Goal: Entertainment & Leisure: Browse casually

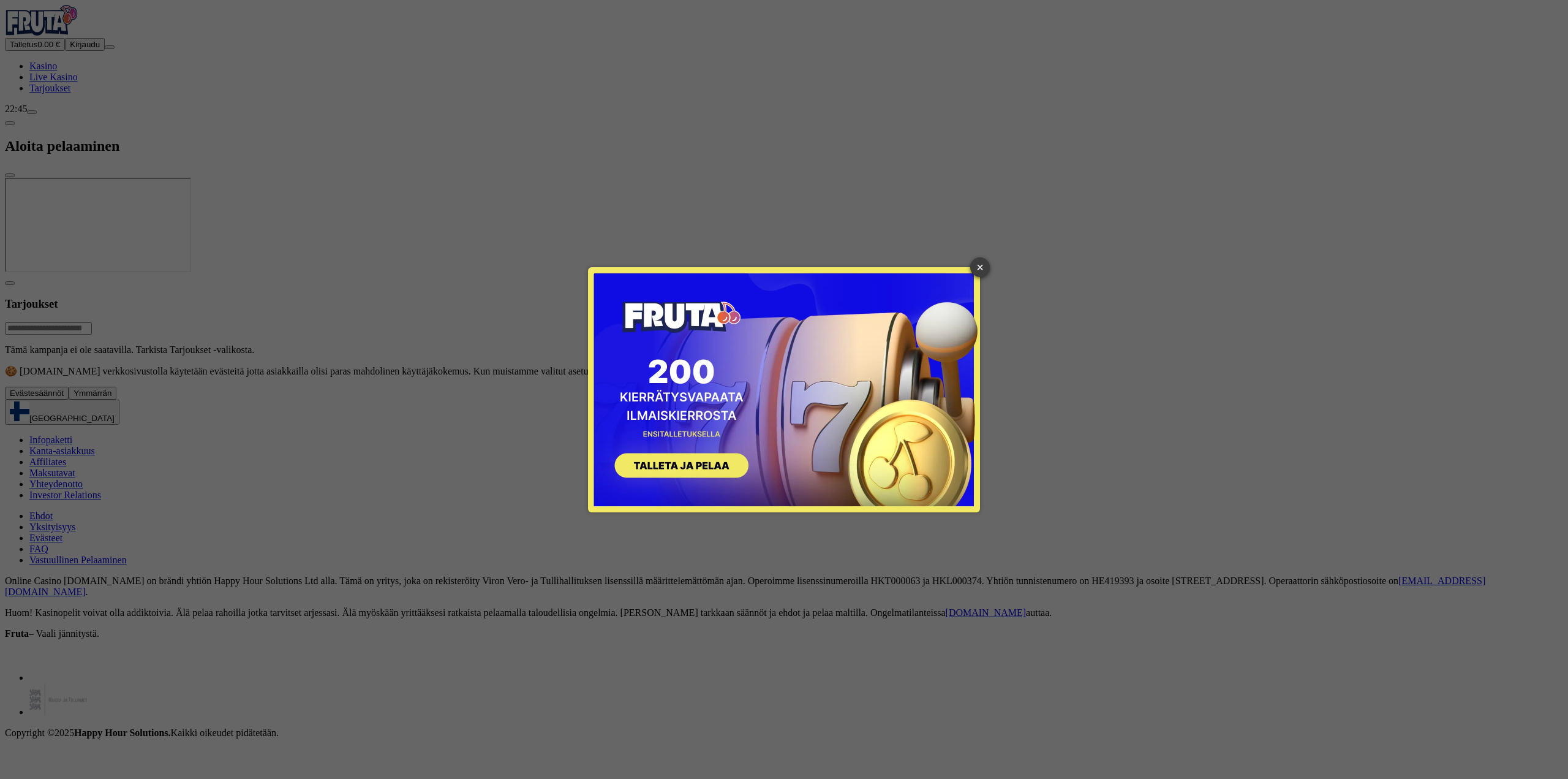
click at [981, 263] on link "×" at bounding box center [981, 267] width 20 height 20
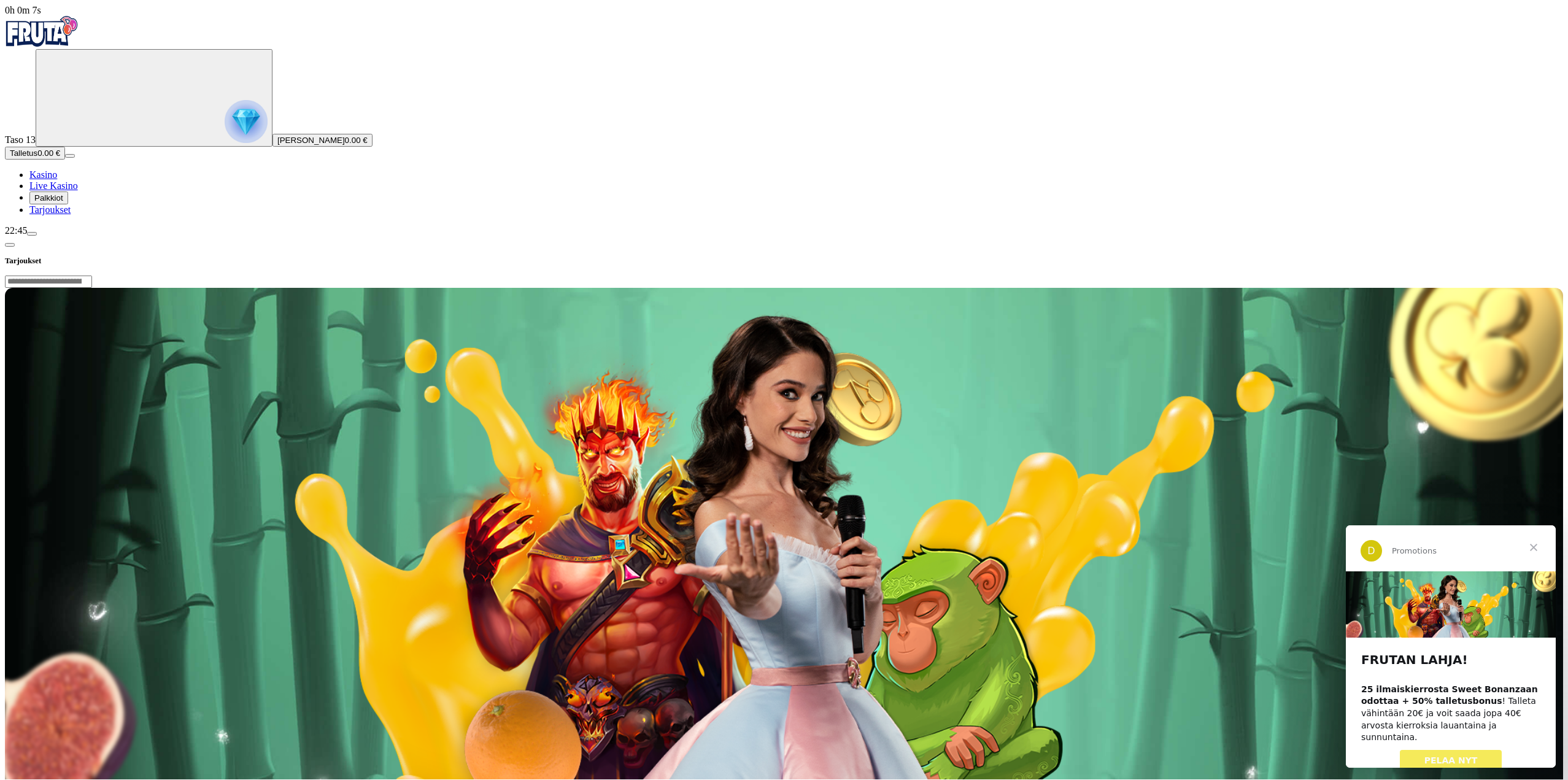
click at [1428, 755] on span "PELAA NYT" at bounding box center [1451, 760] width 53 height 10
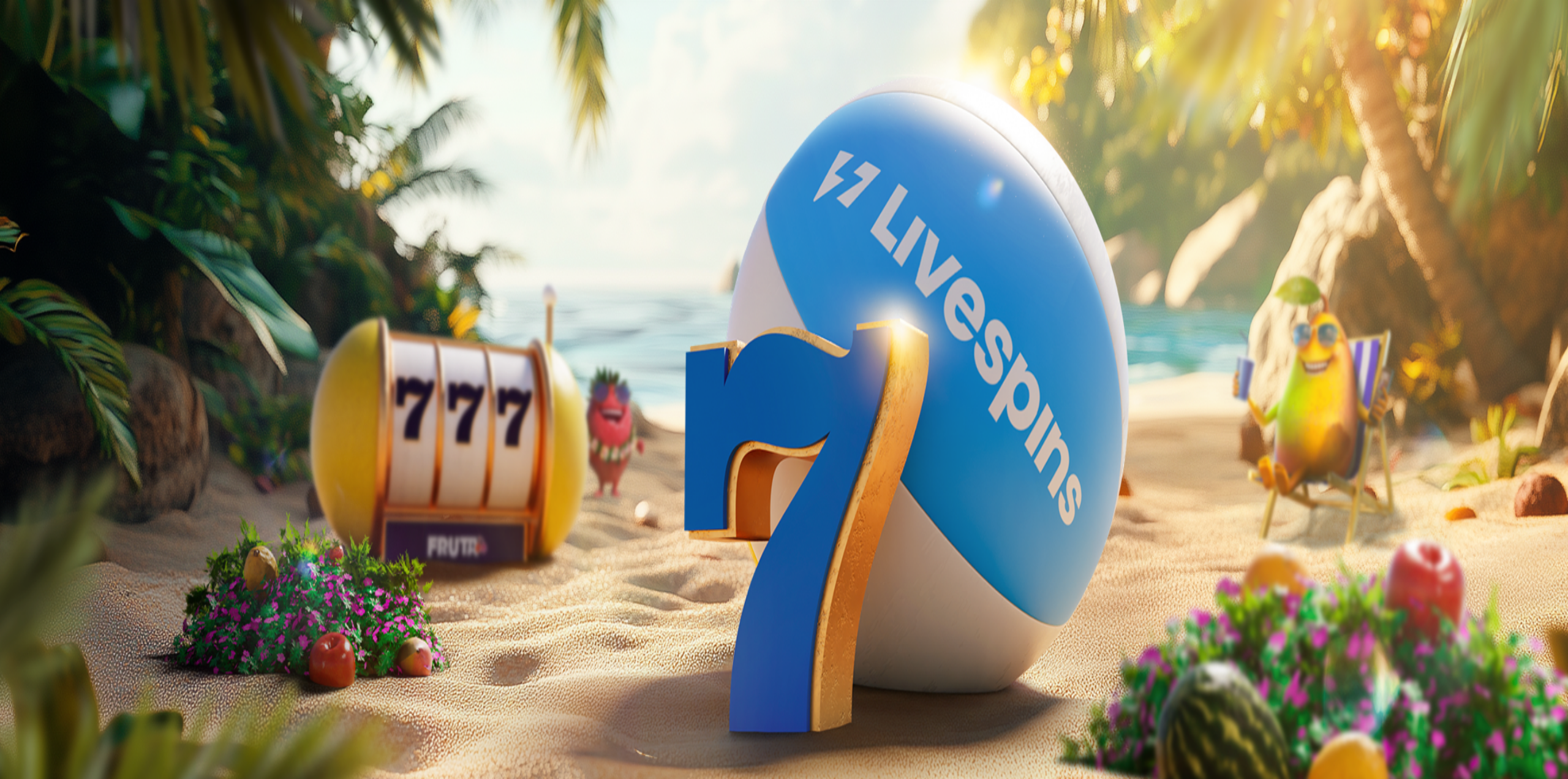
click at [10, 297] on span "close icon" at bounding box center [10, 297] width 0 height 0
click at [92, 523] on input "Search" at bounding box center [48, 529] width 87 height 12
type input "*****"
click at [66, 594] on link "Pelaa nyt" at bounding box center [47, 588] width 36 height 11
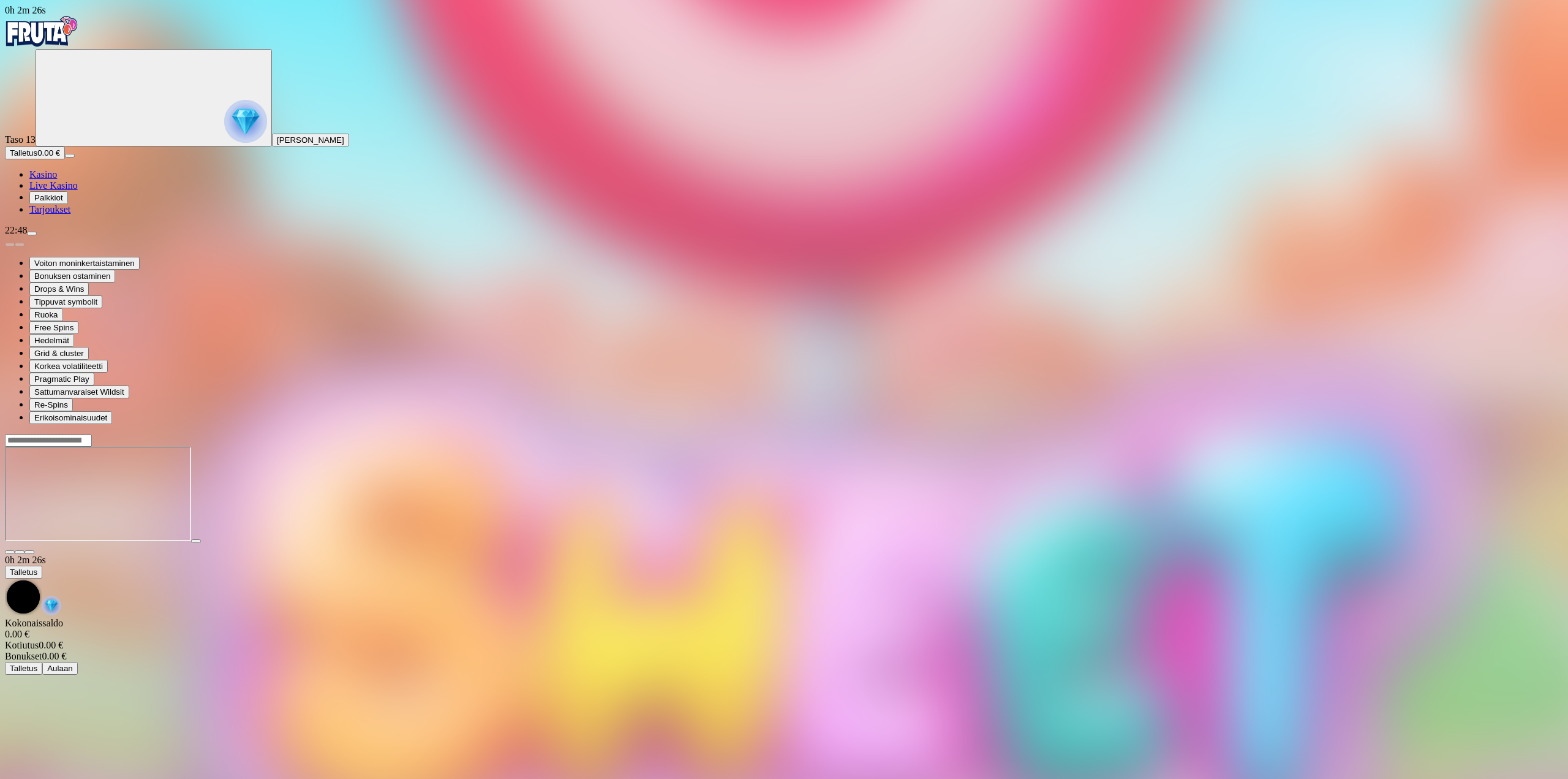
click at [32, 234] on span "menu icon" at bounding box center [32, 234] width 0 height 0
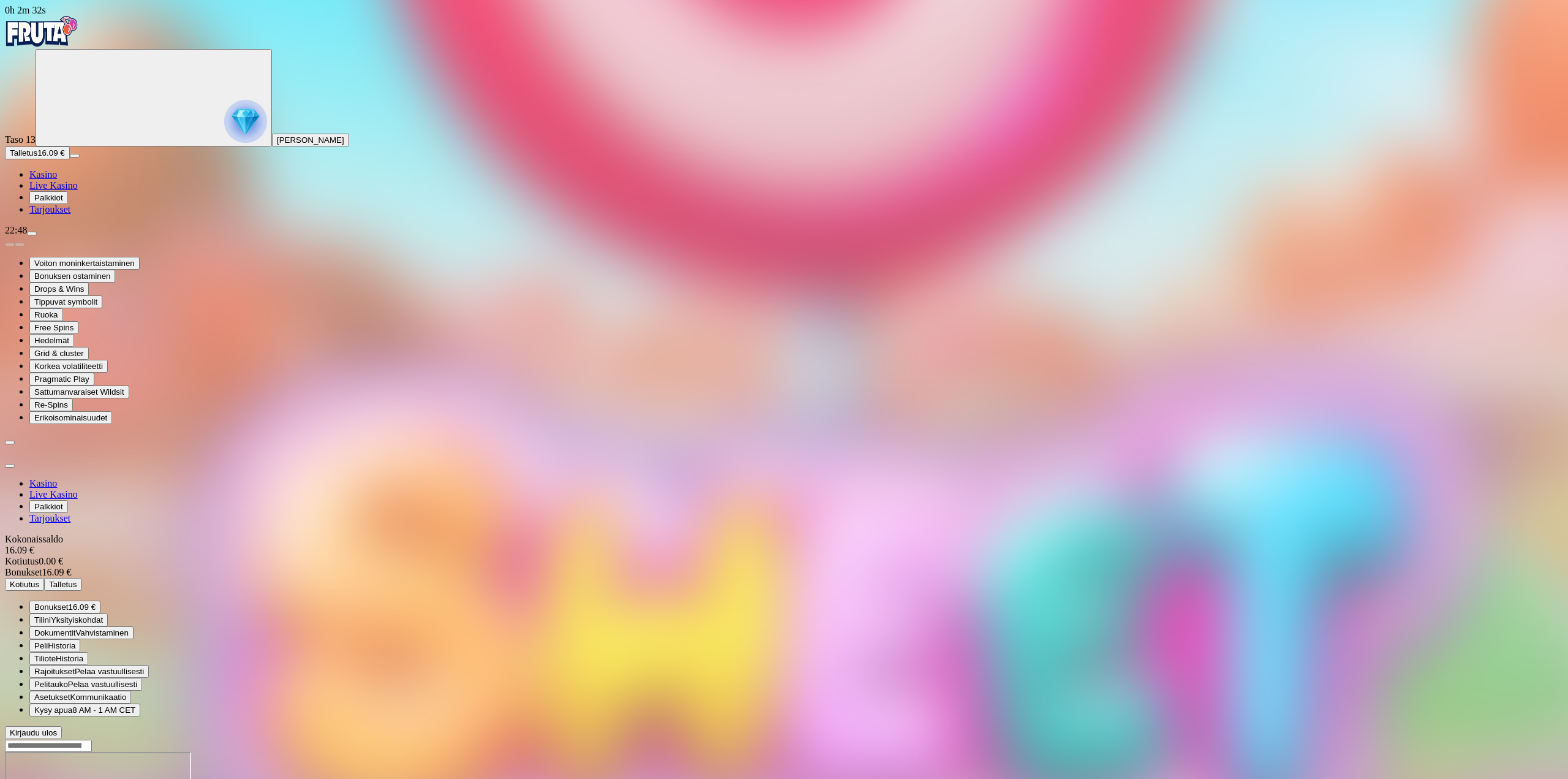
click at [96, 602] on span "16.09 €" at bounding box center [82, 606] width 27 height 9
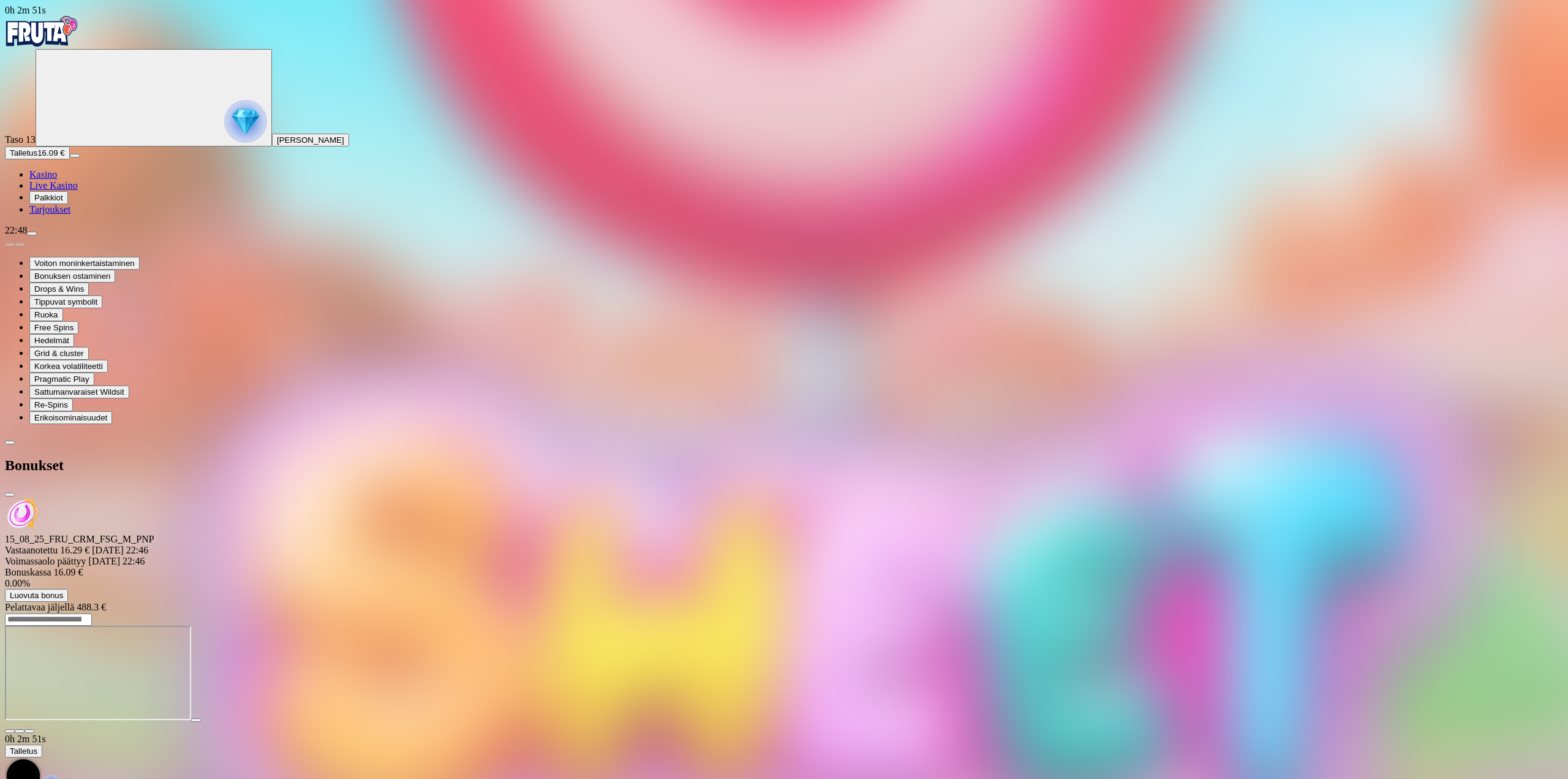
click at [74, 49] on div "Primary" at bounding box center [784, 33] width 1558 height 34
click at [77, 43] on img "Primary" at bounding box center [41, 31] width 74 height 31
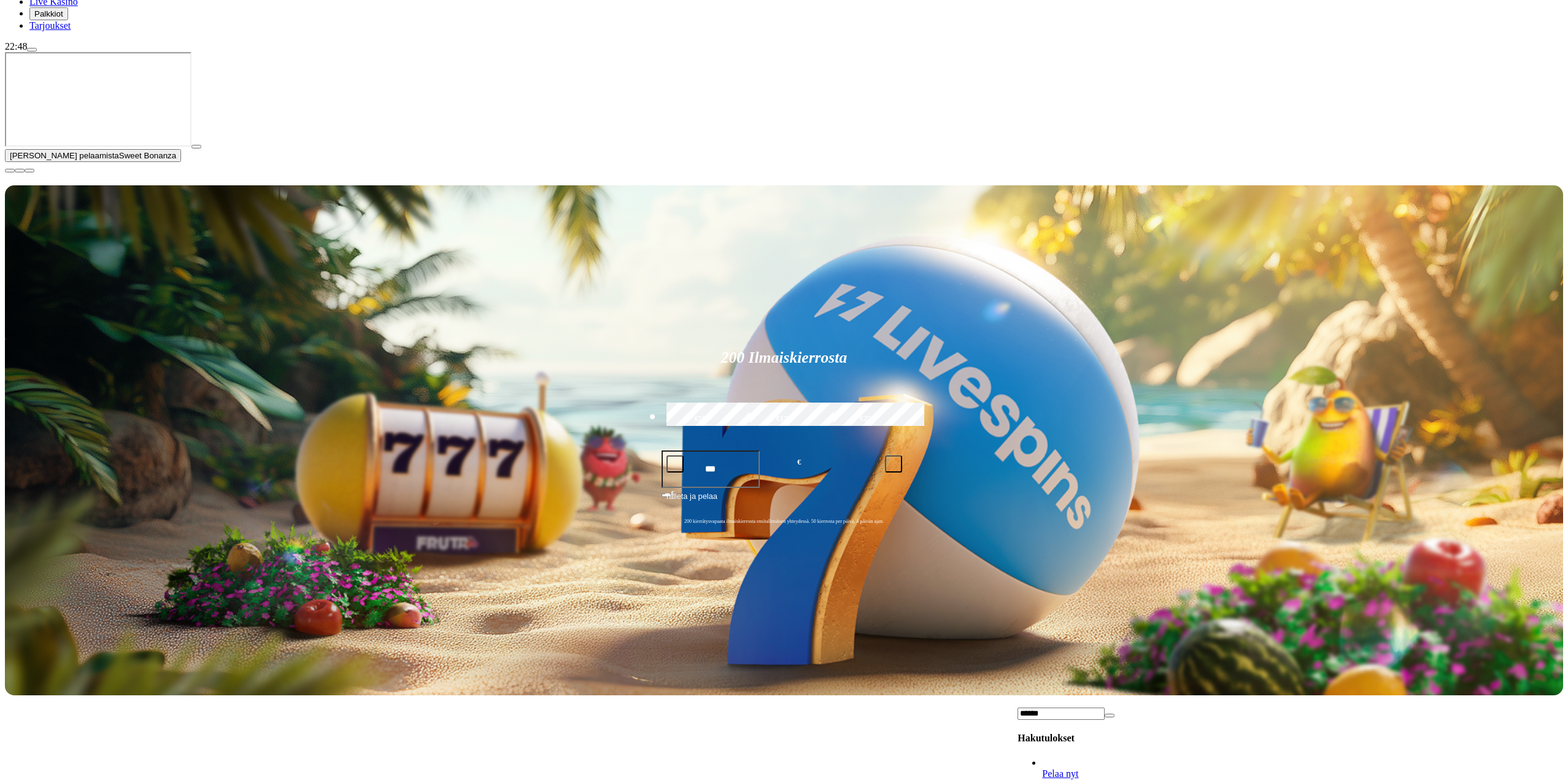
type input "******"
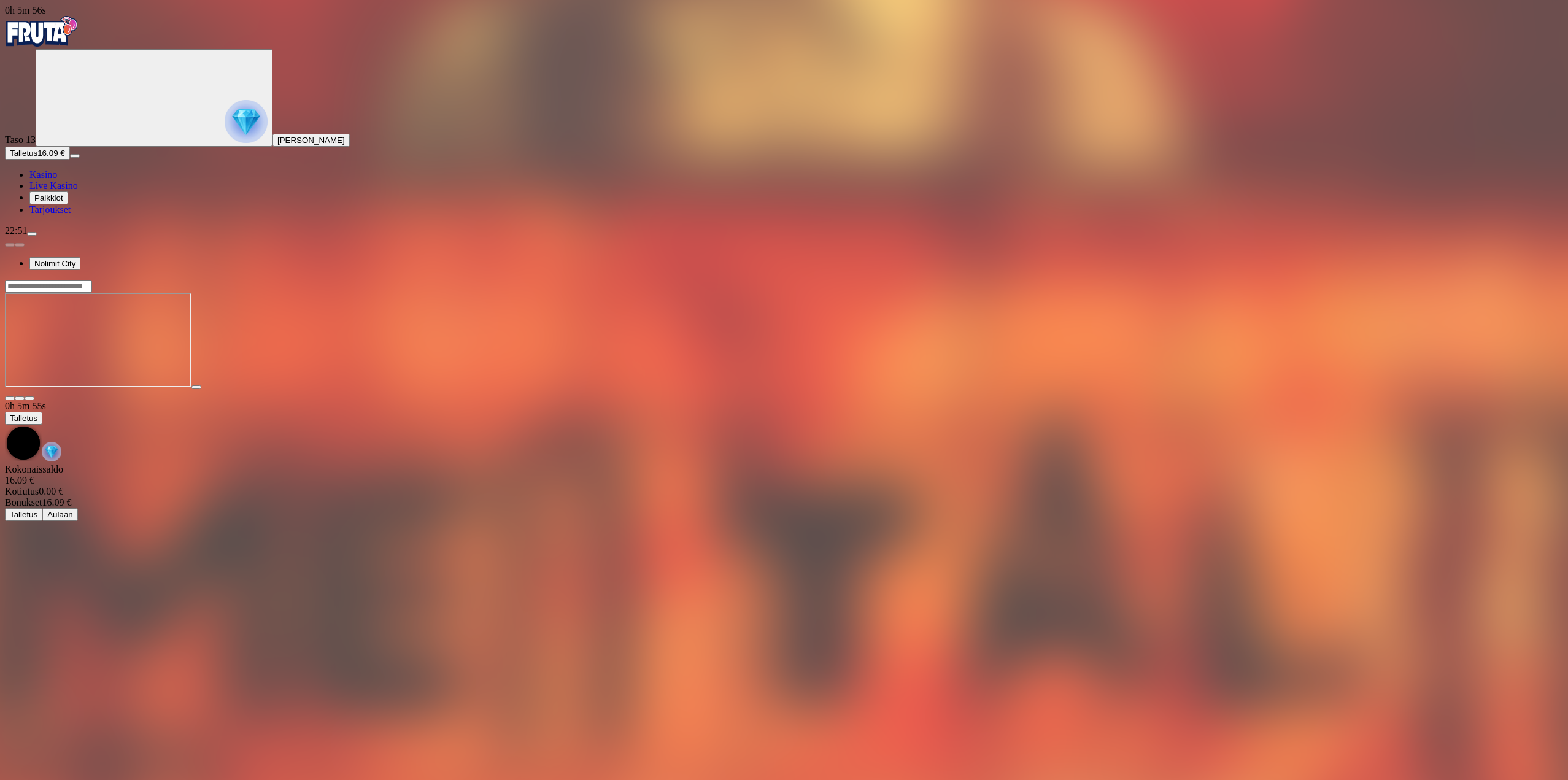
click at [224, 124] on img "Primary" at bounding box center [246, 121] width 43 height 43
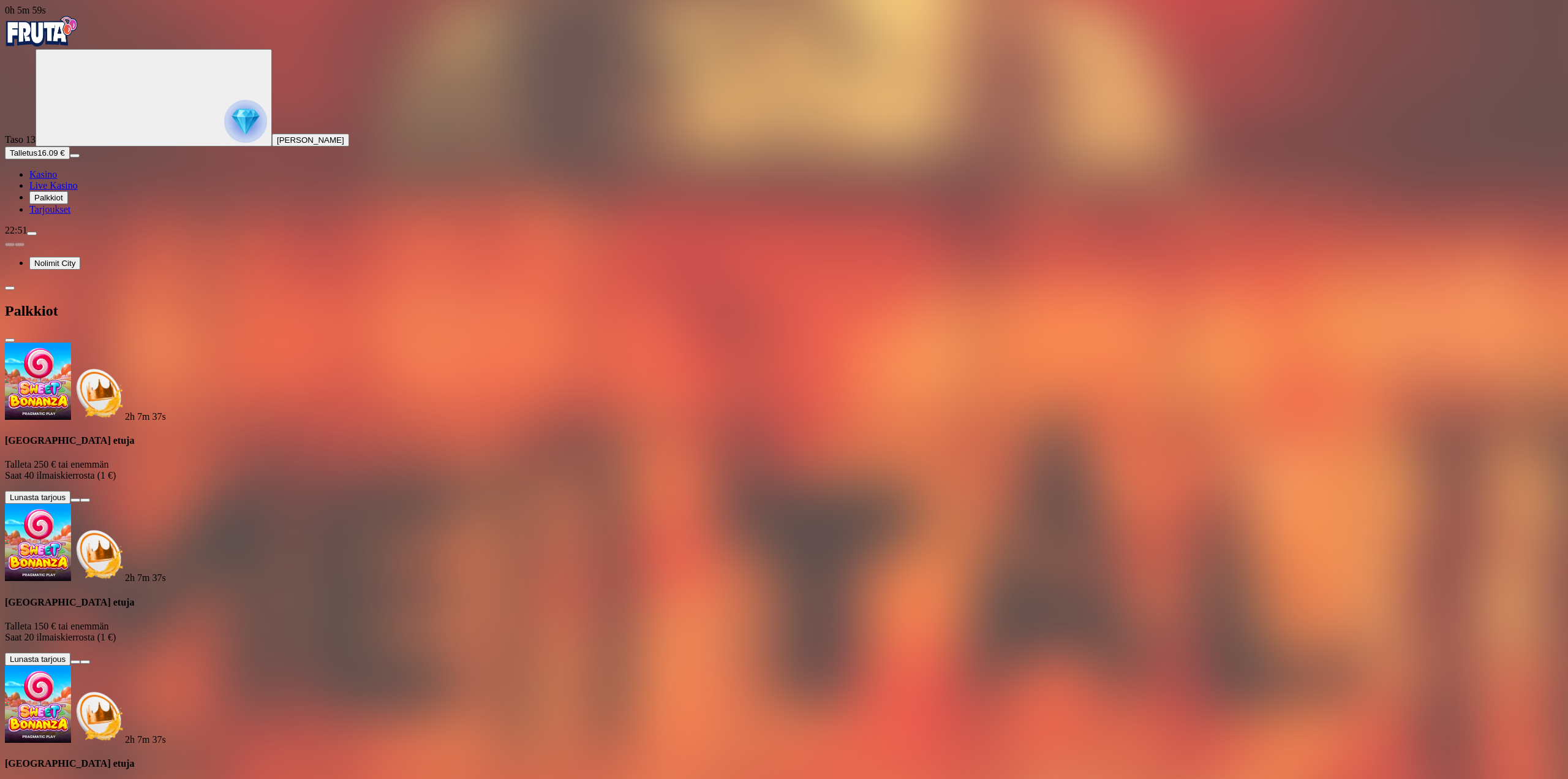
click at [10, 340] on span "close icon" at bounding box center [10, 340] width 0 height 0
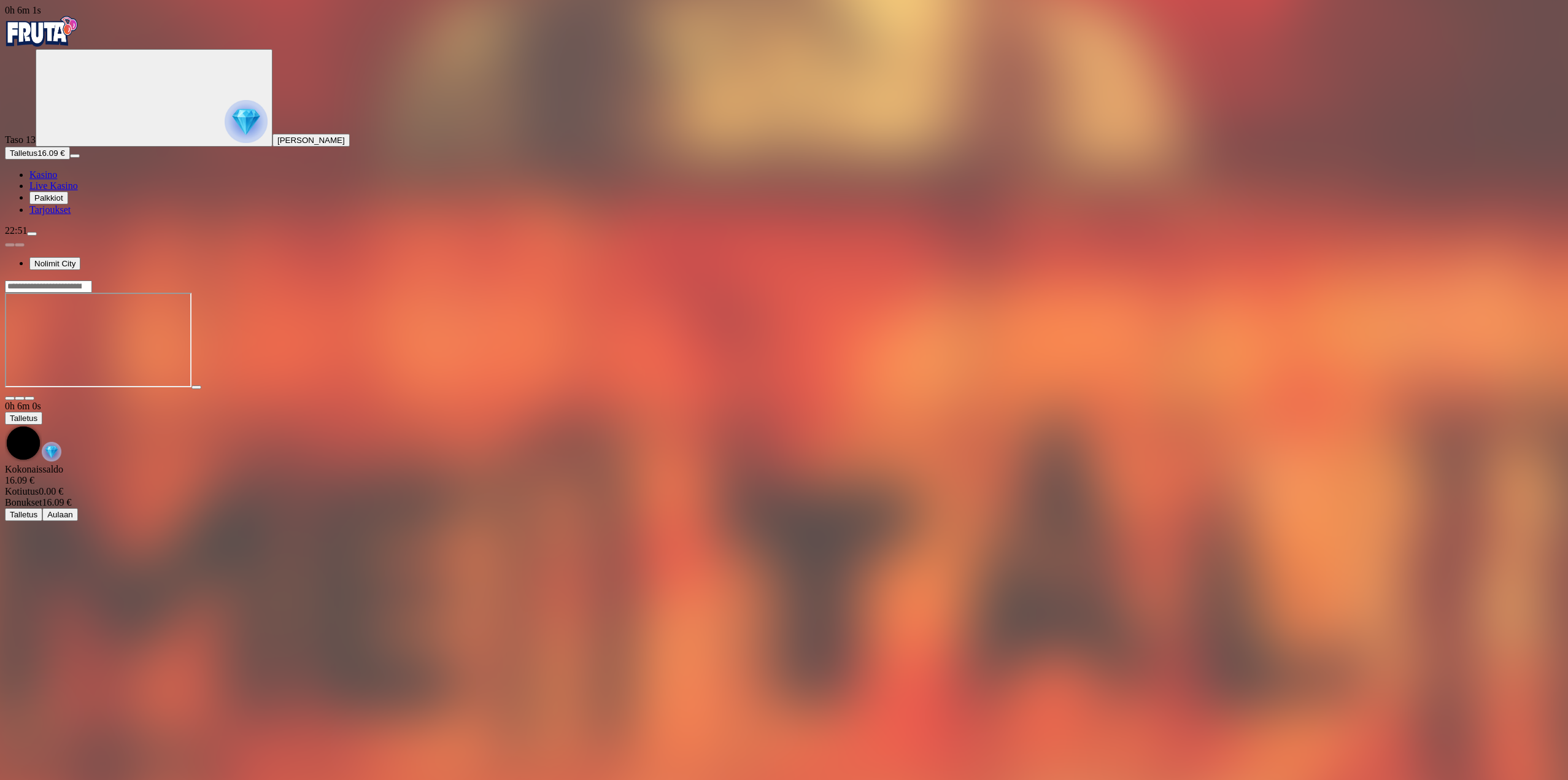
click at [32, 234] on span "menu icon" at bounding box center [32, 234] width 0 height 0
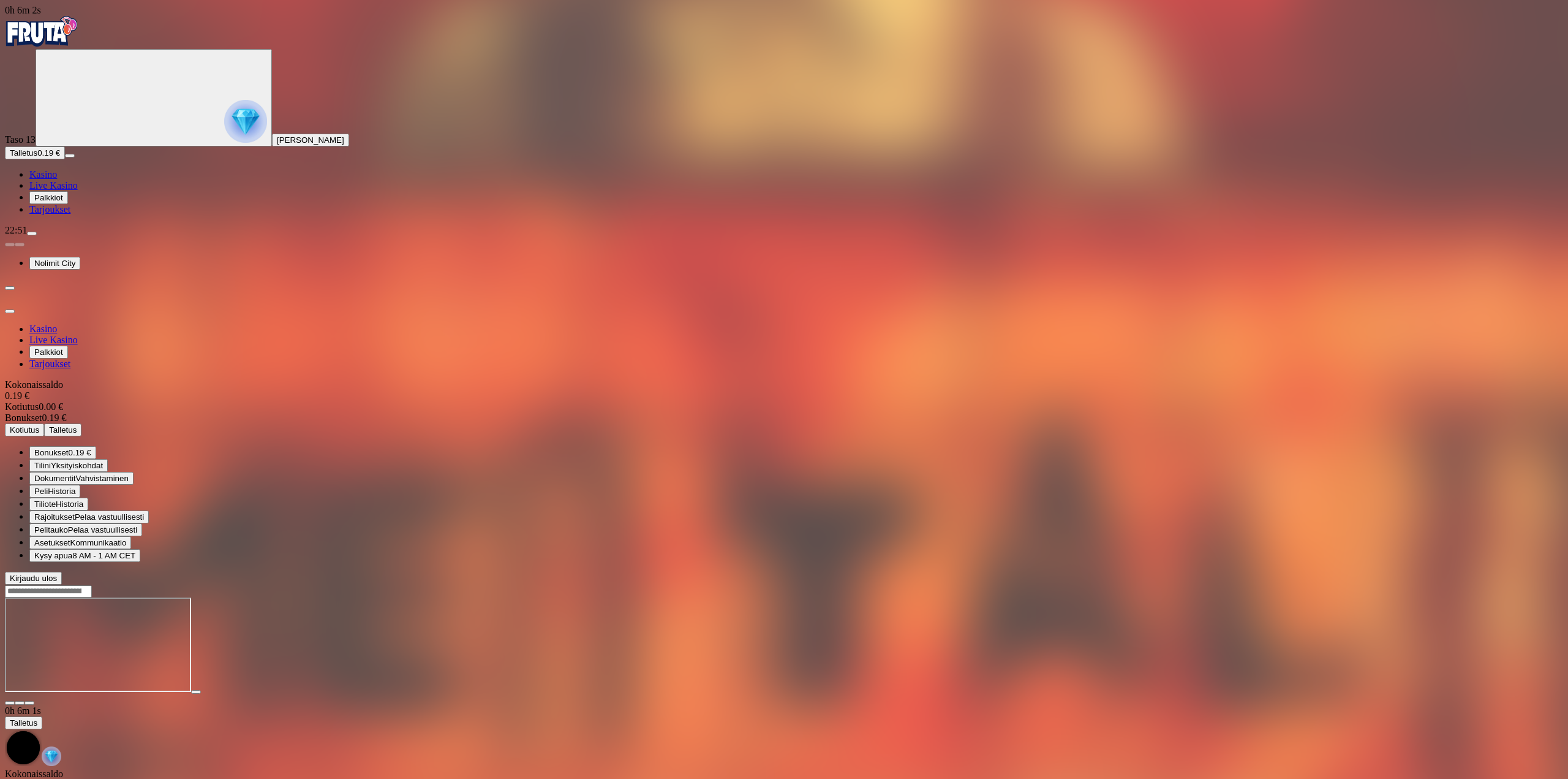
click at [92, 448] on span "0.19 €" at bounding box center [80, 452] width 23 height 9
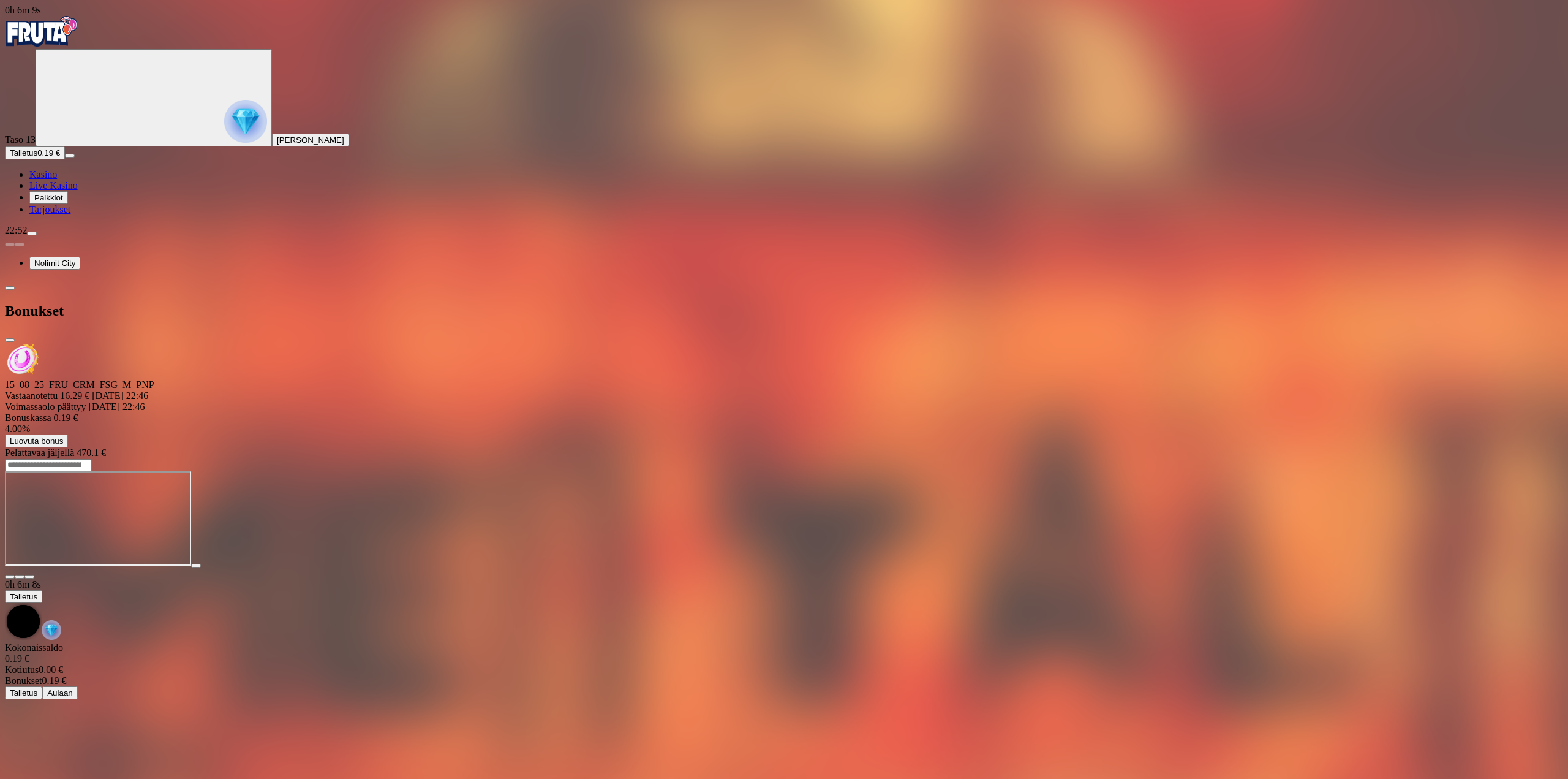
click at [10, 340] on span "close icon" at bounding box center [10, 340] width 0 height 0
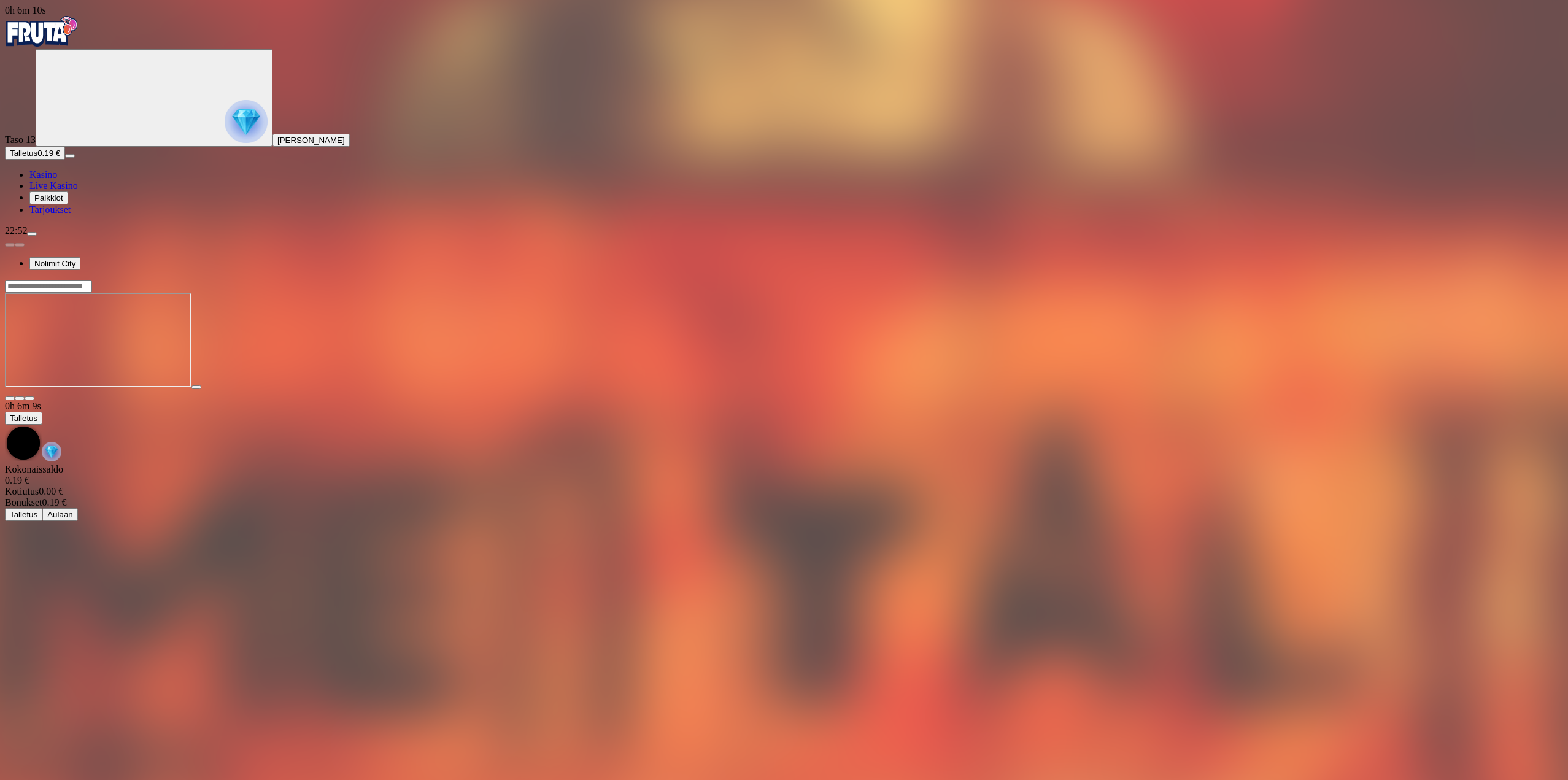
click at [70, 46] on img "Primary" at bounding box center [41, 31] width 74 height 31
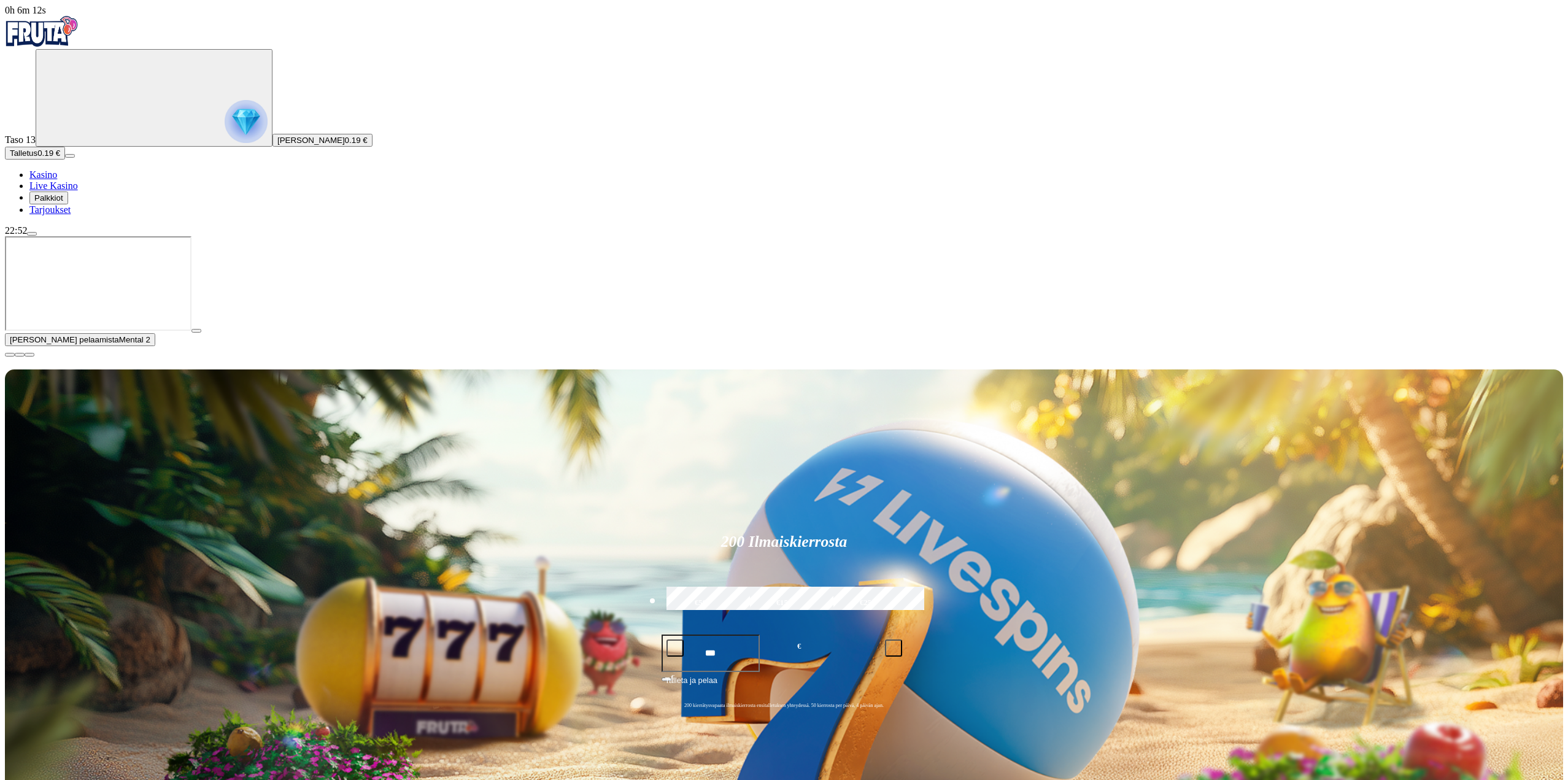
click at [10, 354] on span "close icon" at bounding box center [10, 354] width 0 height 0
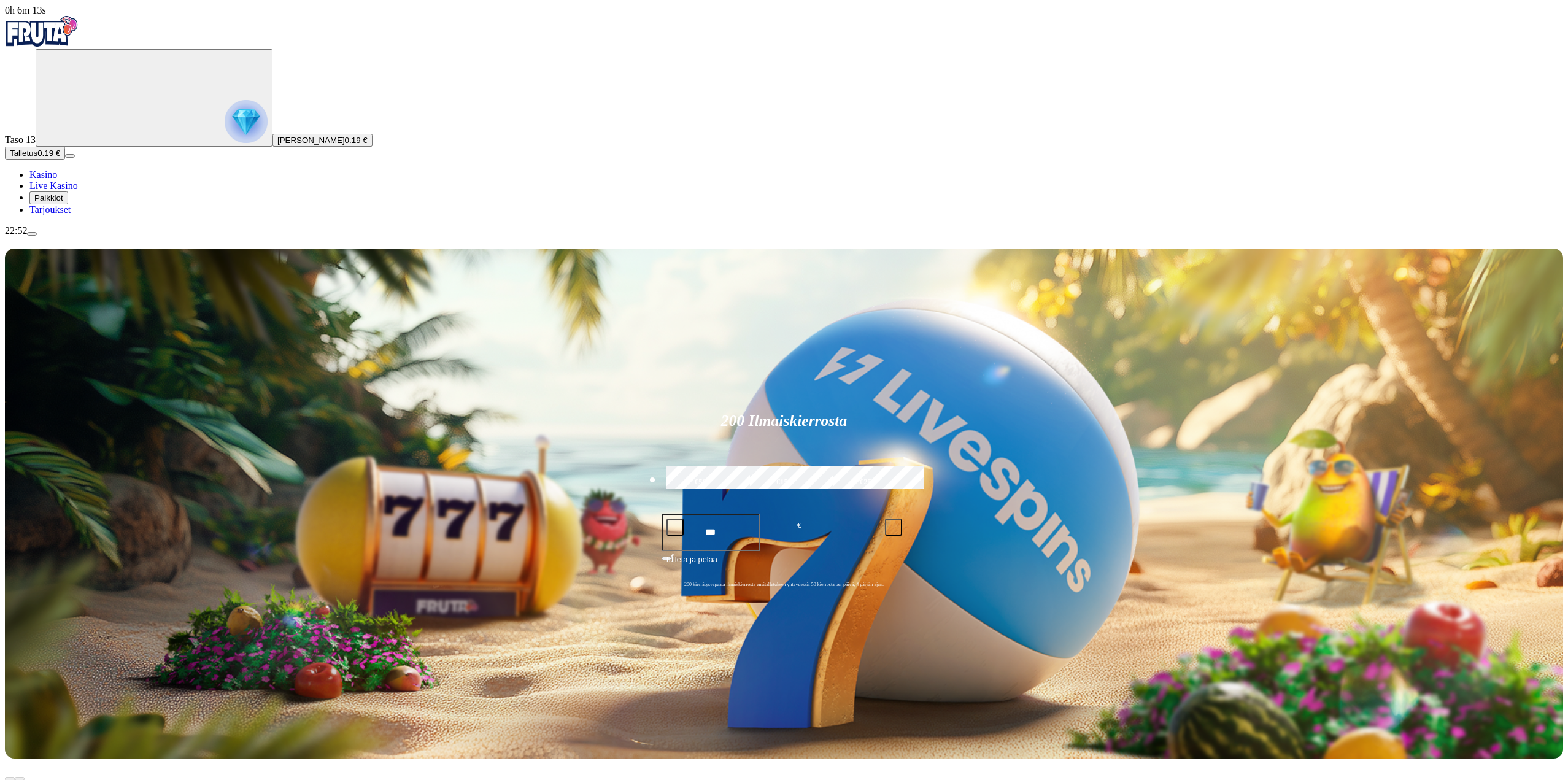
scroll to position [61, 0]
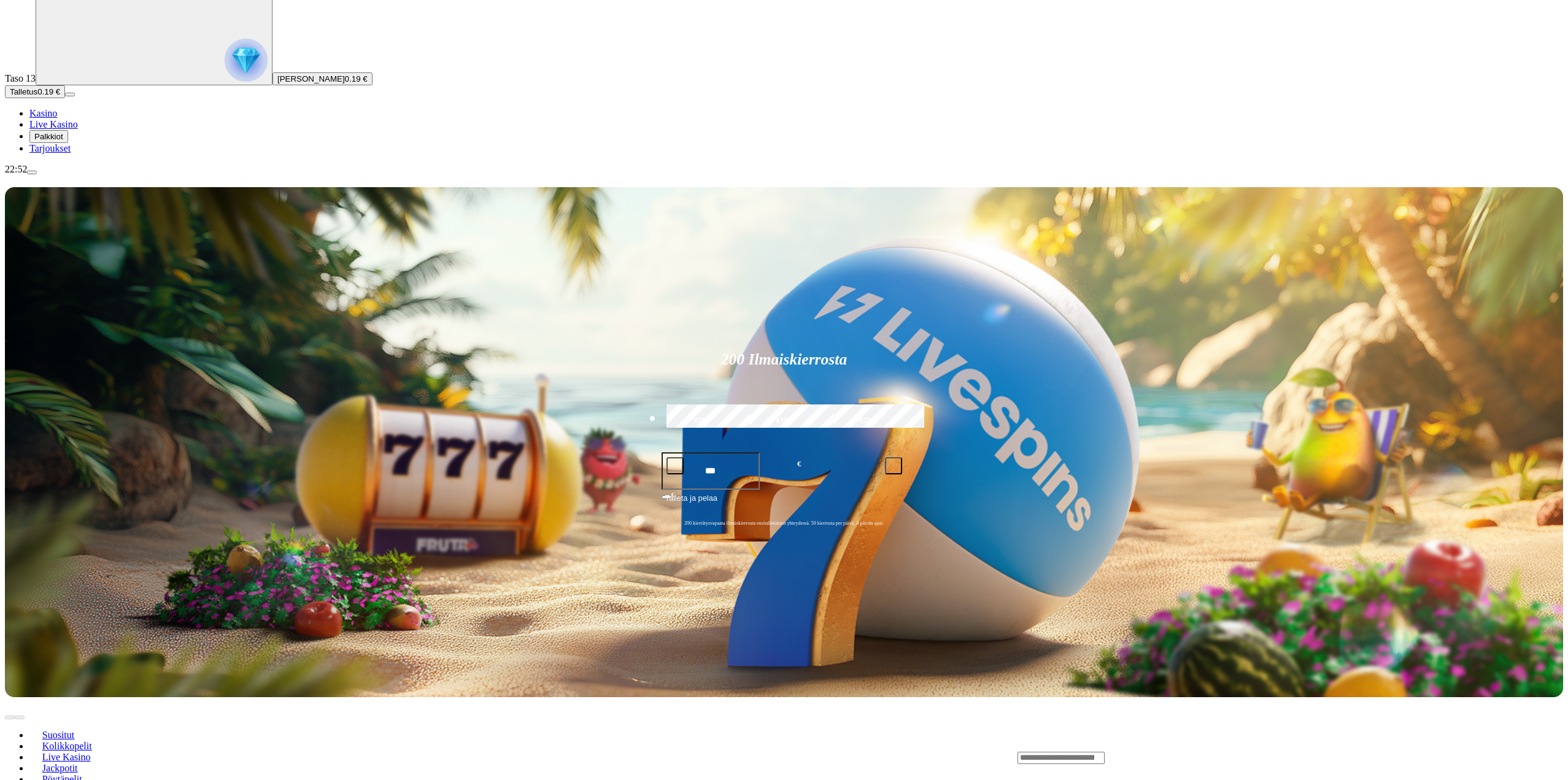
click at [1158, 697] on header "Suositut Kolikkopelit Live Kasino Jackpotit Pöytäpelit Kaikki pelit" at bounding box center [784, 757] width 1558 height 120
click at [1105, 751] on input "Search" at bounding box center [1061, 757] width 87 height 12
type input "**********"
click at [1042, 779] on link "Book of Dead" at bounding box center [1042, 781] width 0 height 0
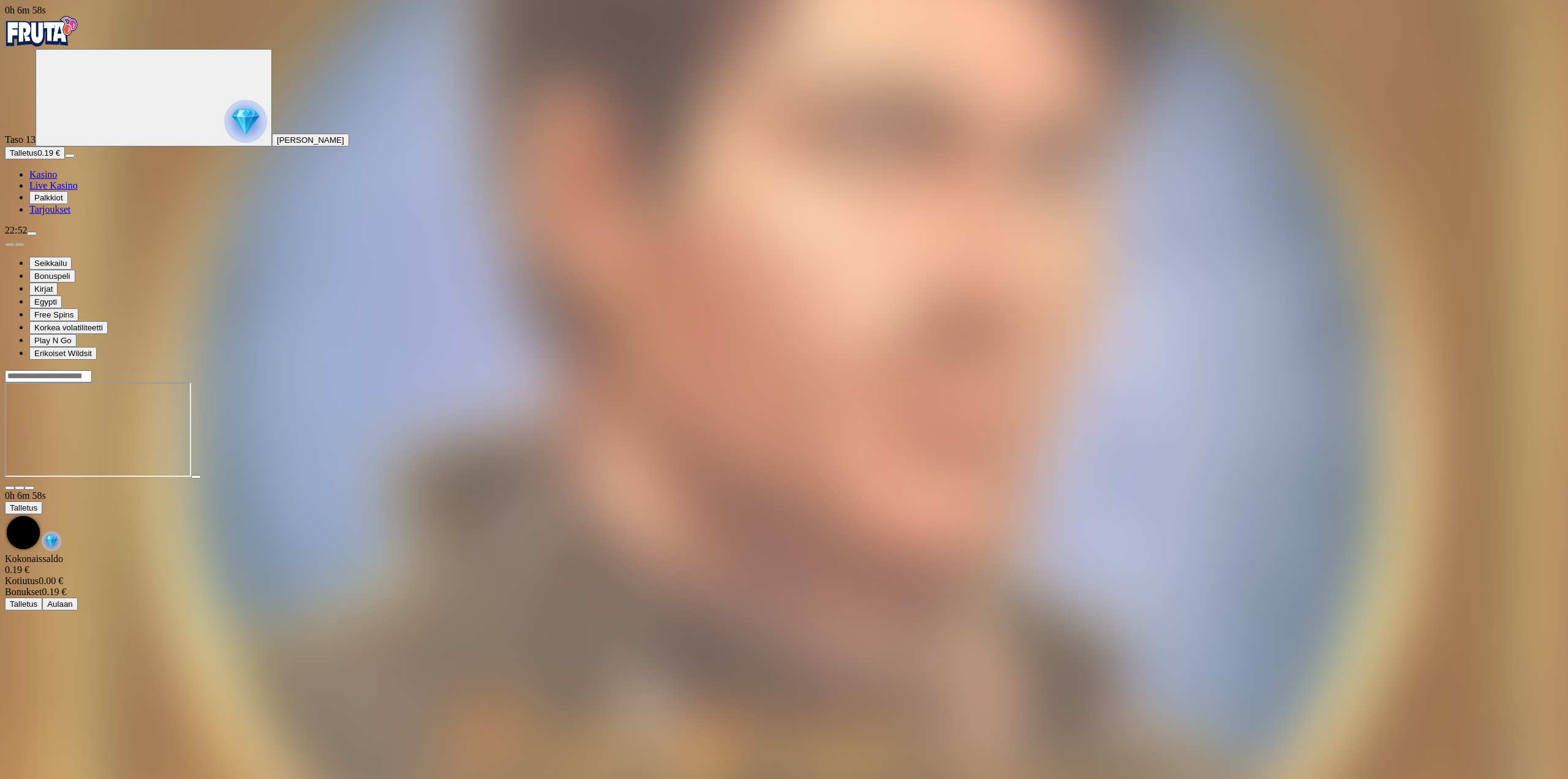
click at [32, 234] on span "menu icon" at bounding box center [32, 234] width 0 height 0
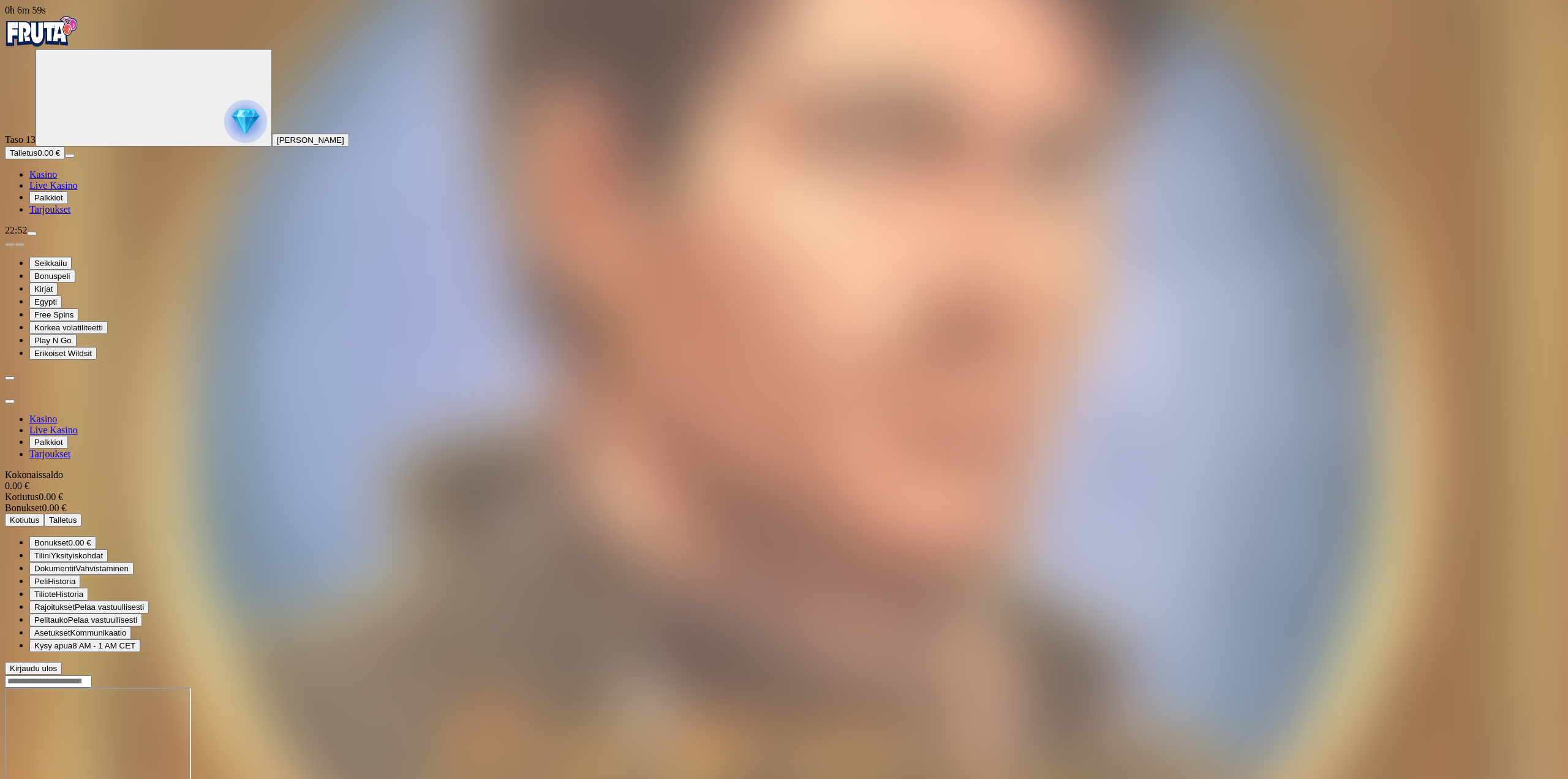
click at [69, 538] on span "Bonukset" at bounding box center [51, 542] width 34 height 9
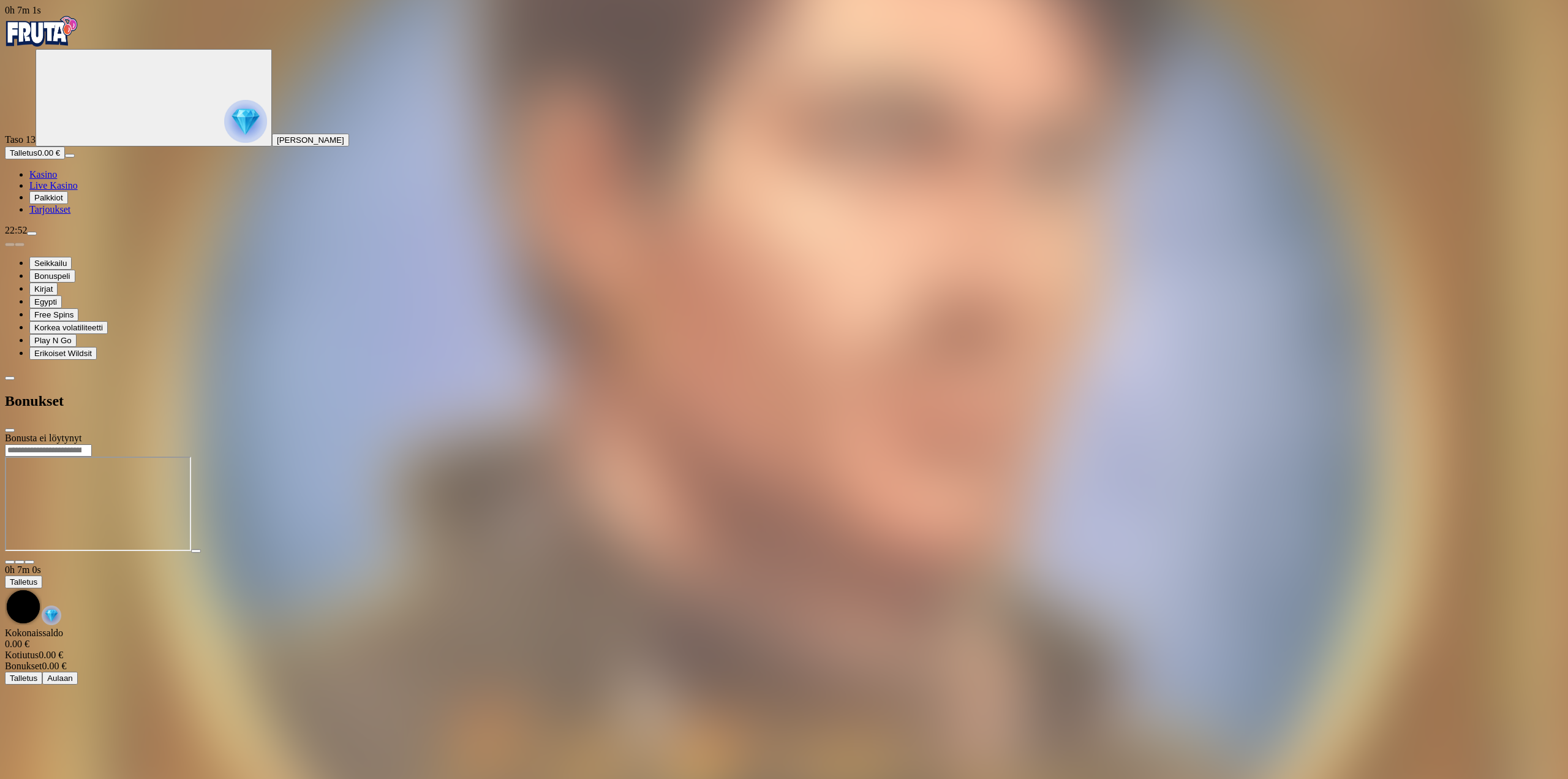
click at [10, 430] on span "close icon" at bounding box center [10, 430] width 0 height 0
